Goal: Information Seeking & Learning: Learn about a topic

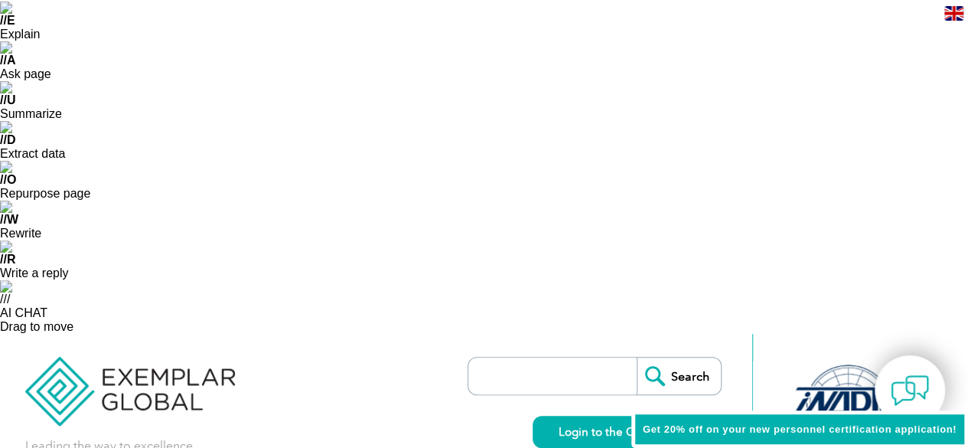
scroll to position [292, 0]
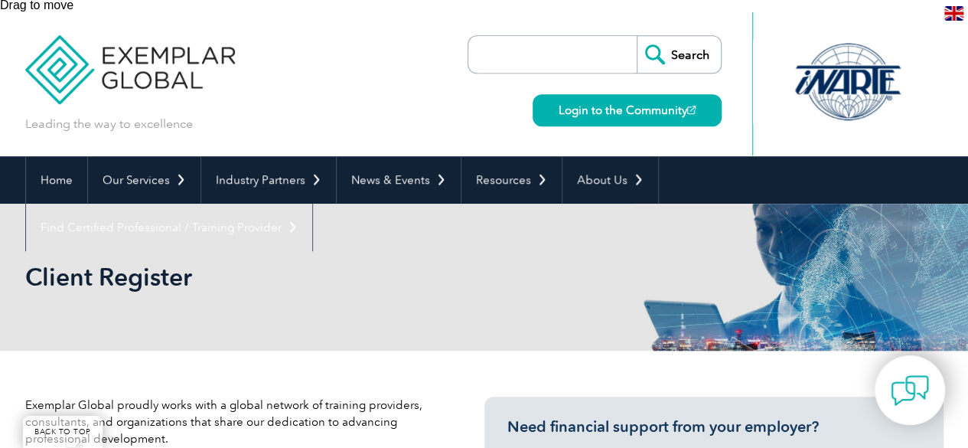
scroll to position [454, 0]
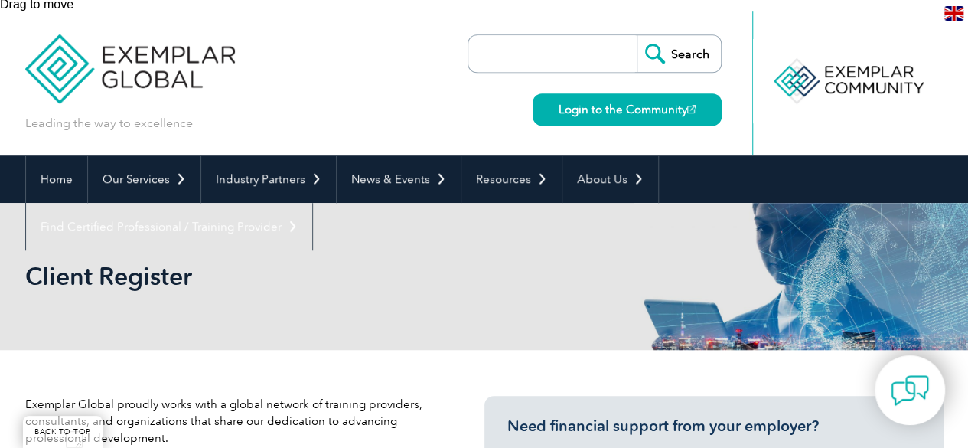
type input "india"
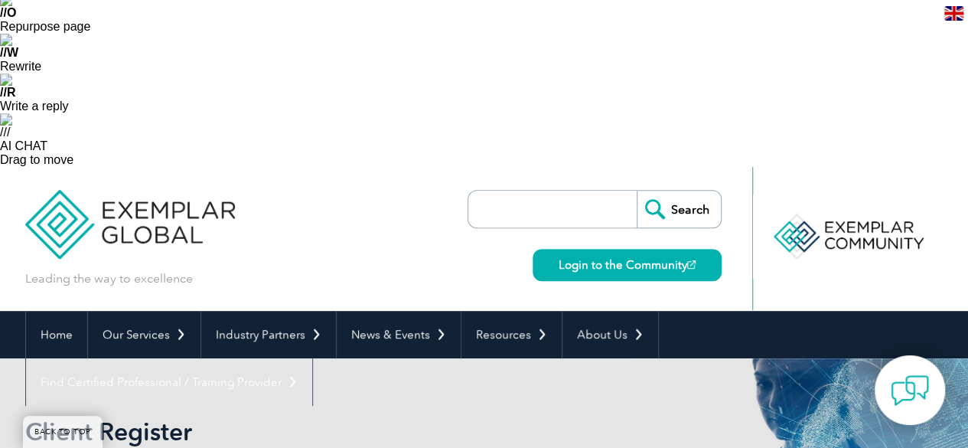
scroll to position [276, 0]
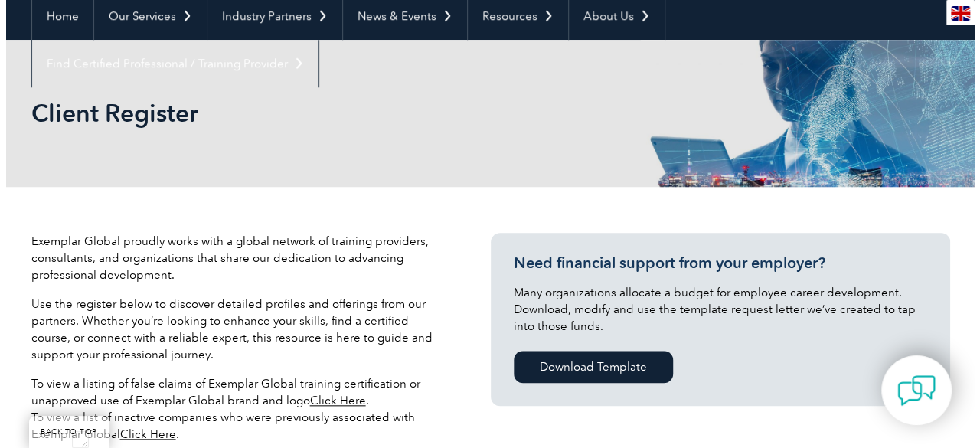
scroll to position [624, 0]
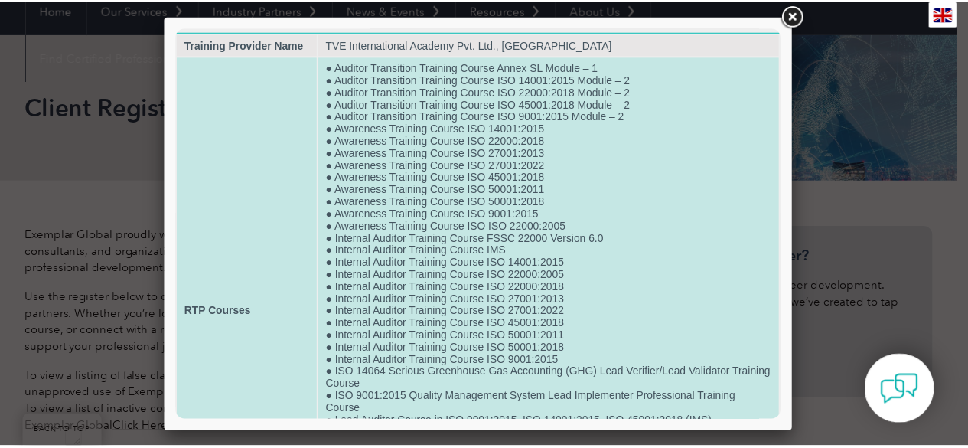
scroll to position [0, 0]
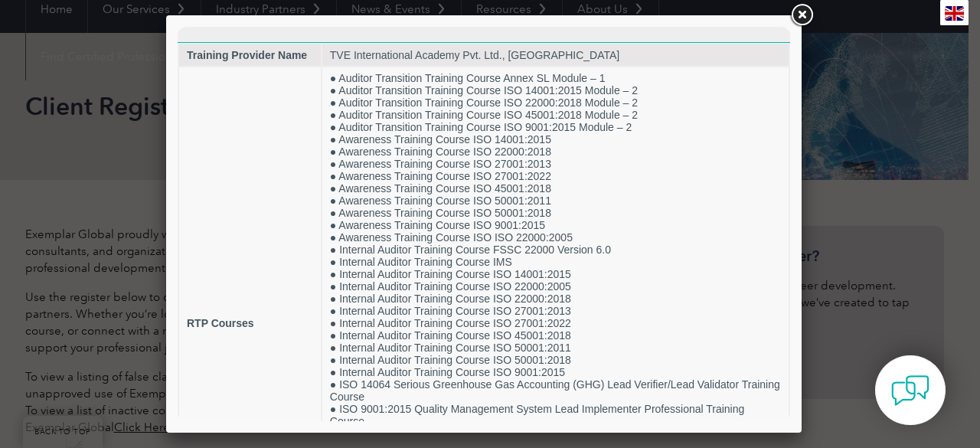
click at [806, 17] on link at bounding box center [802, 16] width 28 height 28
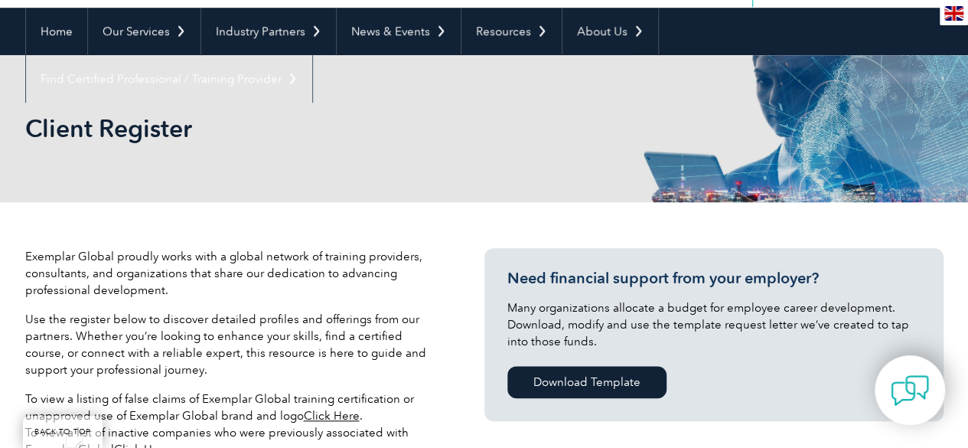
scroll to position [505, 0]
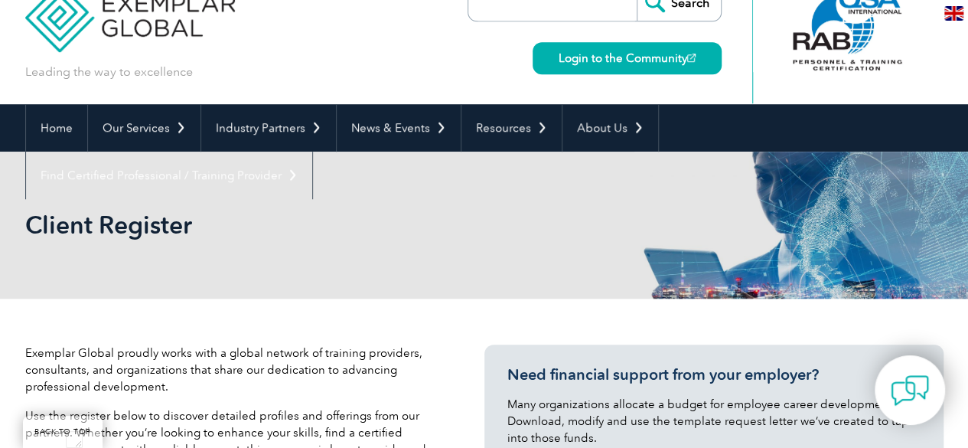
type input "india"
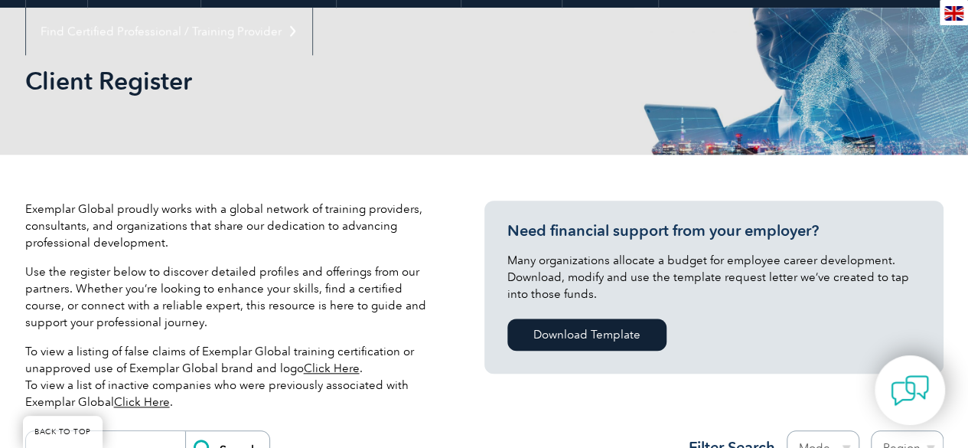
scroll to position [651, 0]
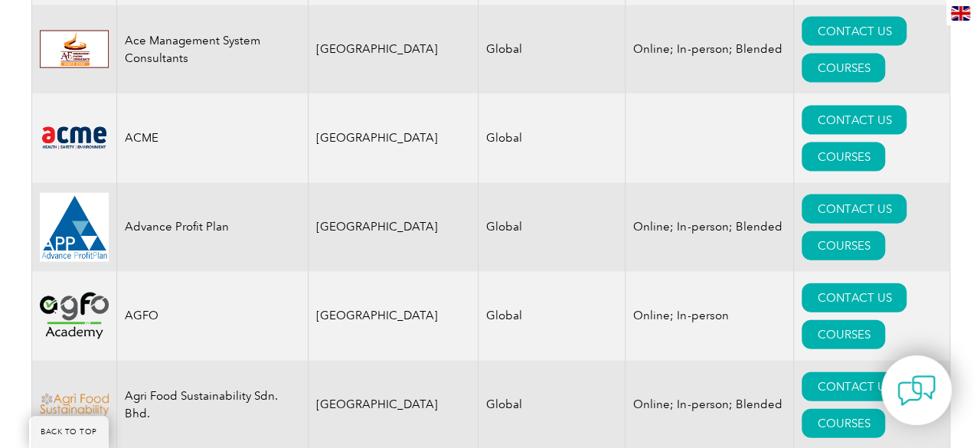
scroll to position [1621, 0]
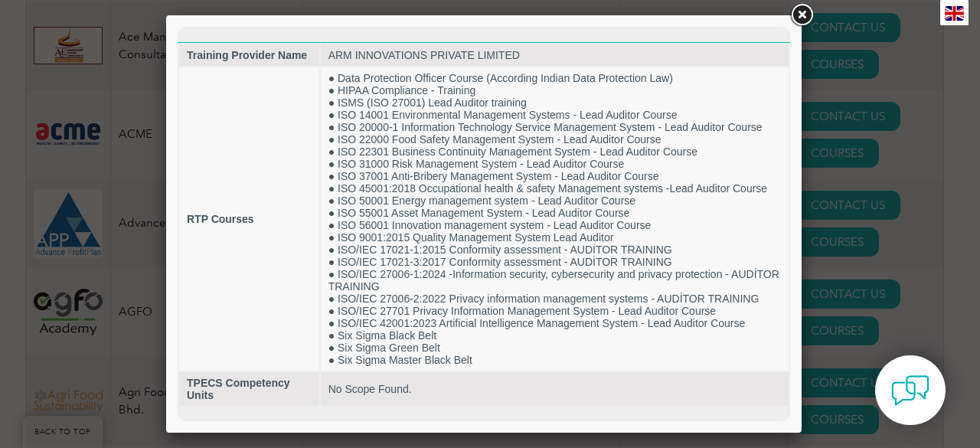
scroll to position [0, 0]
click at [801, 15] on link at bounding box center [802, 16] width 28 height 28
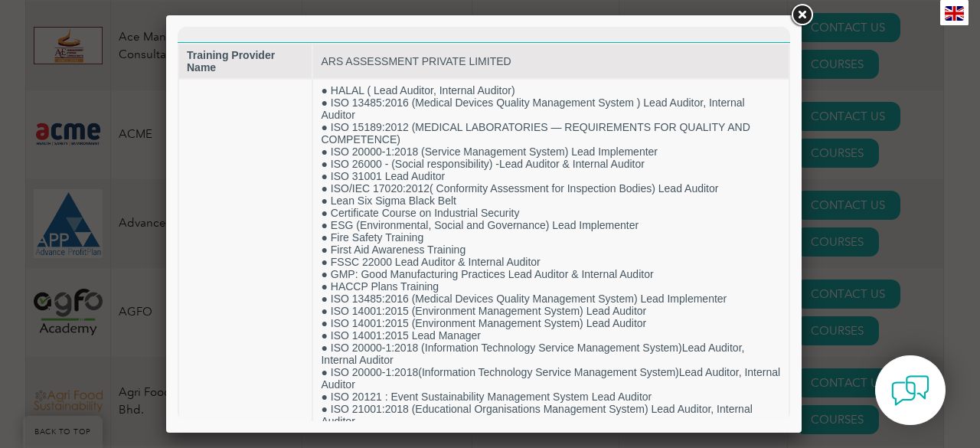
click at [795, 15] on link at bounding box center [802, 16] width 28 height 28
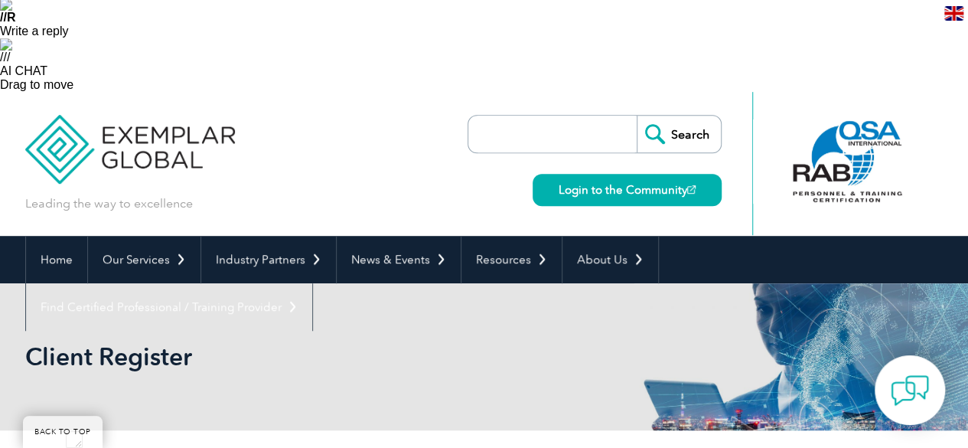
scroll to position [374, 0]
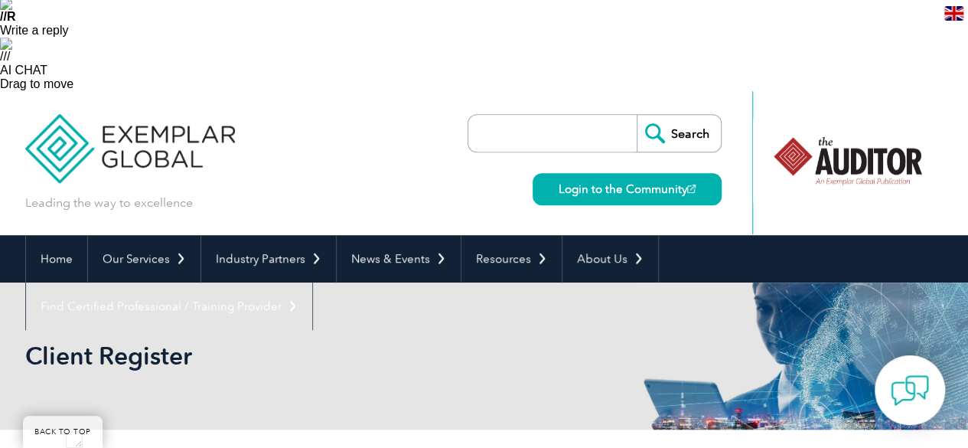
type input "i"
type input "edu"
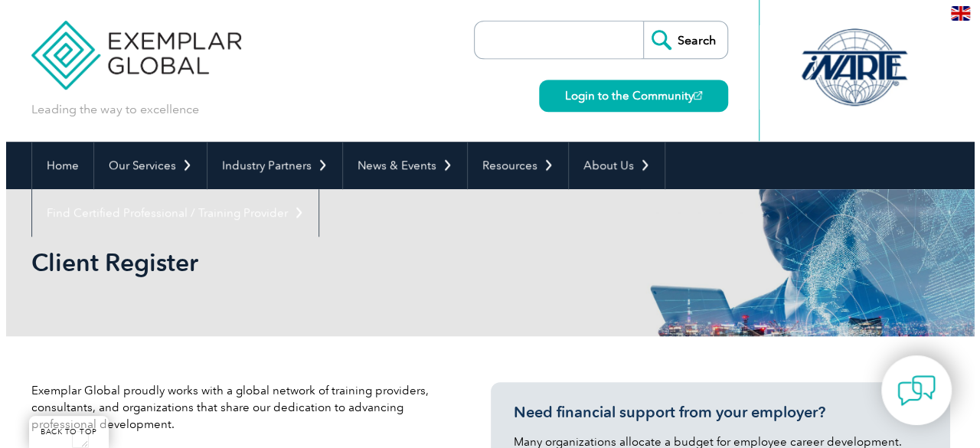
scroll to position [469, 0]
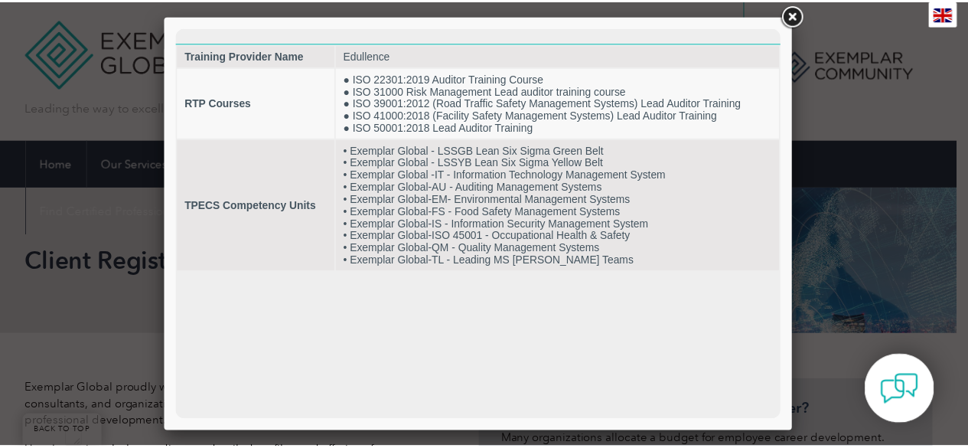
scroll to position [0, 0]
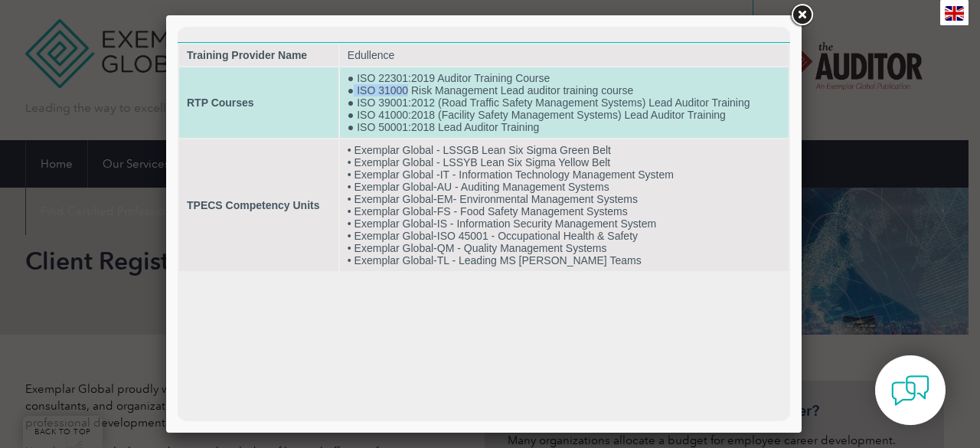
drag, startPoint x: 407, startPoint y: 90, endPoint x: 354, endPoint y: 91, distance: 53.6
click at [354, 91] on td "● ISO 22301:2019 Auditor Training Course ● ISO 31000 Risk Management Lead audit…" at bounding box center [564, 102] width 449 height 70
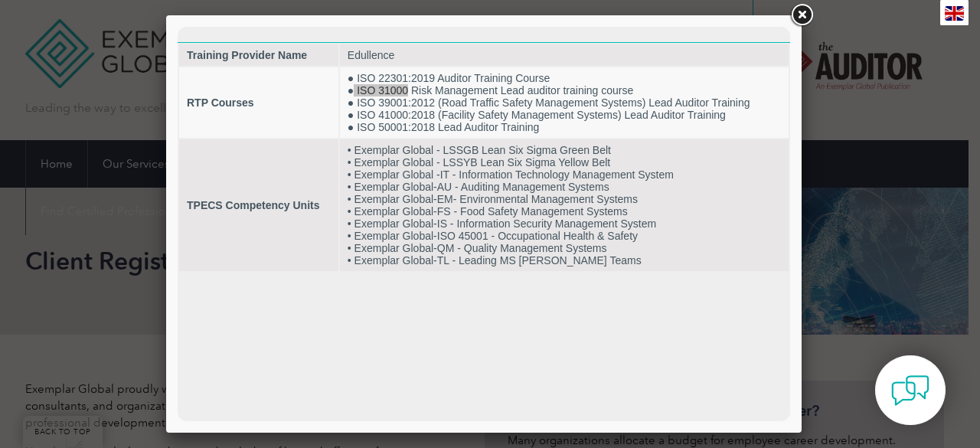
click at [802, 13] on link at bounding box center [802, 16] width 28 height 28
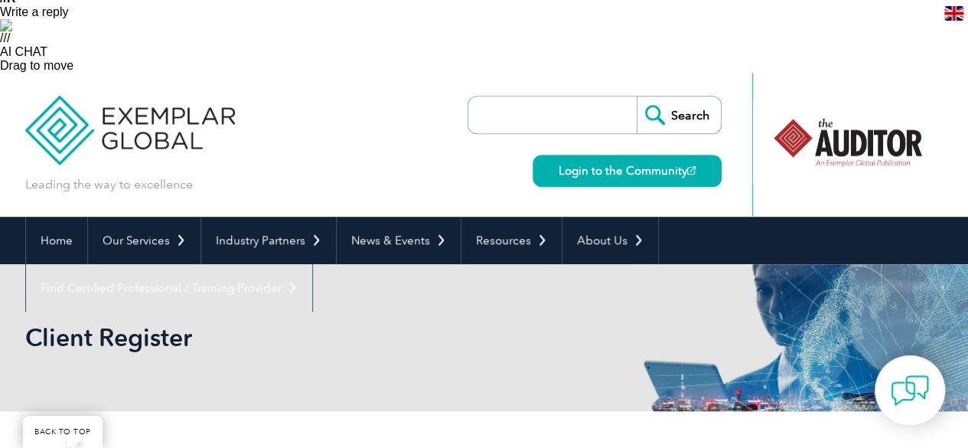
scroll to position [393, 0]
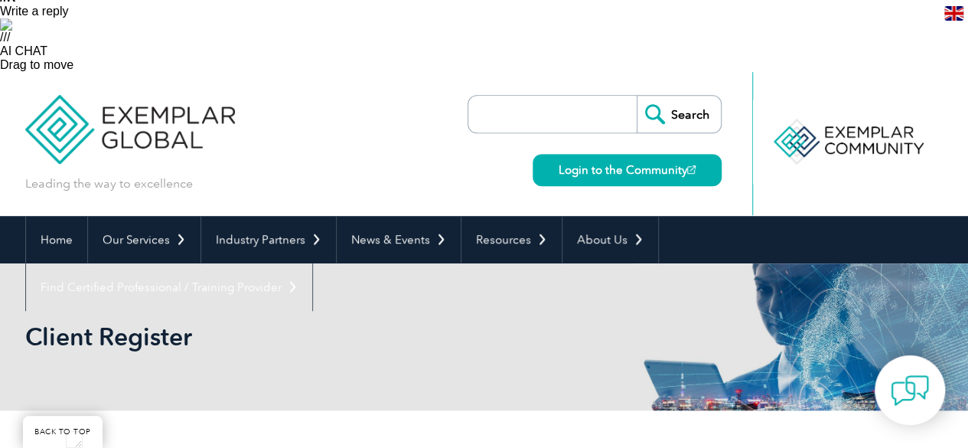
type input "[GEOGRAPHIC_DATA]"
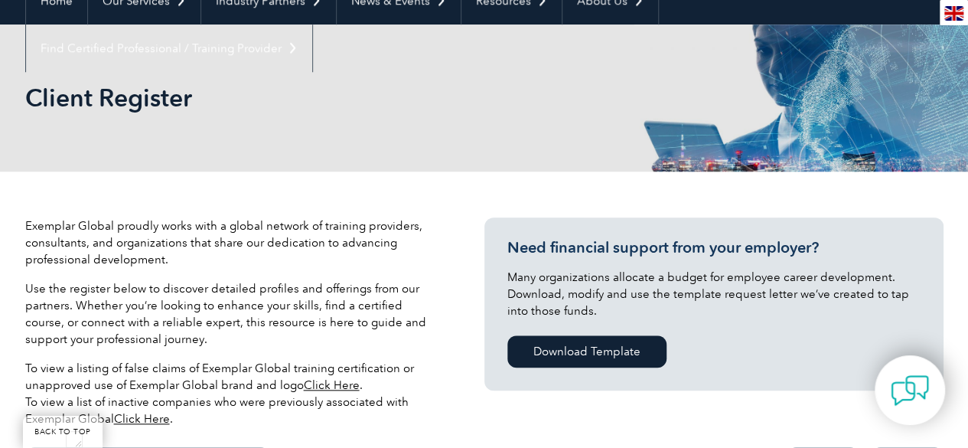
scroll to position [633, 0]
